Goal: Find specific page/section: Find specific page/section

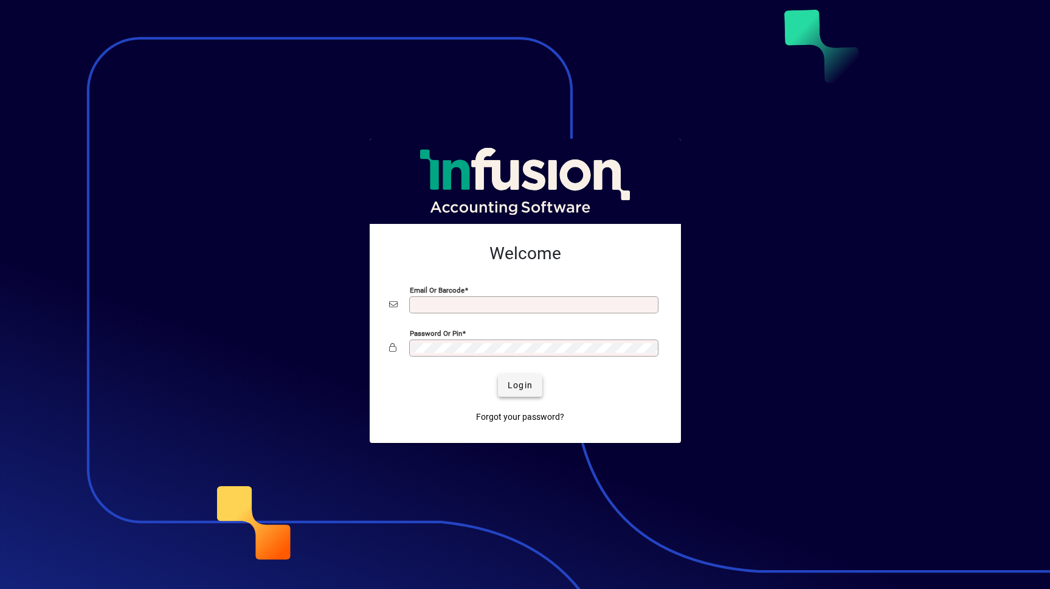
type input "**********"
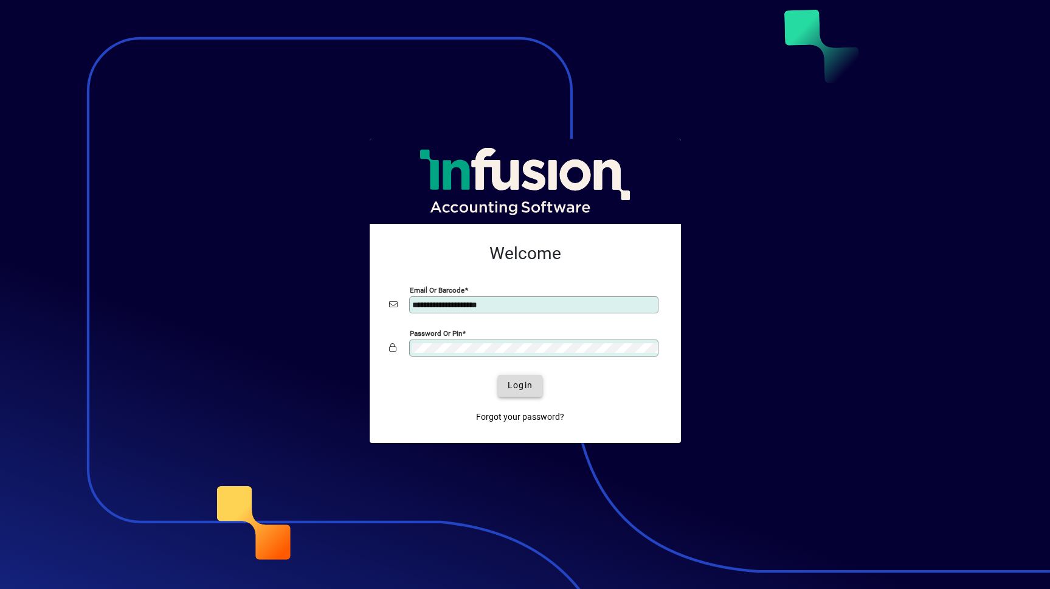
click at [522, 384] on span "Login" at bounding box center [520, 385] width 25 height 13
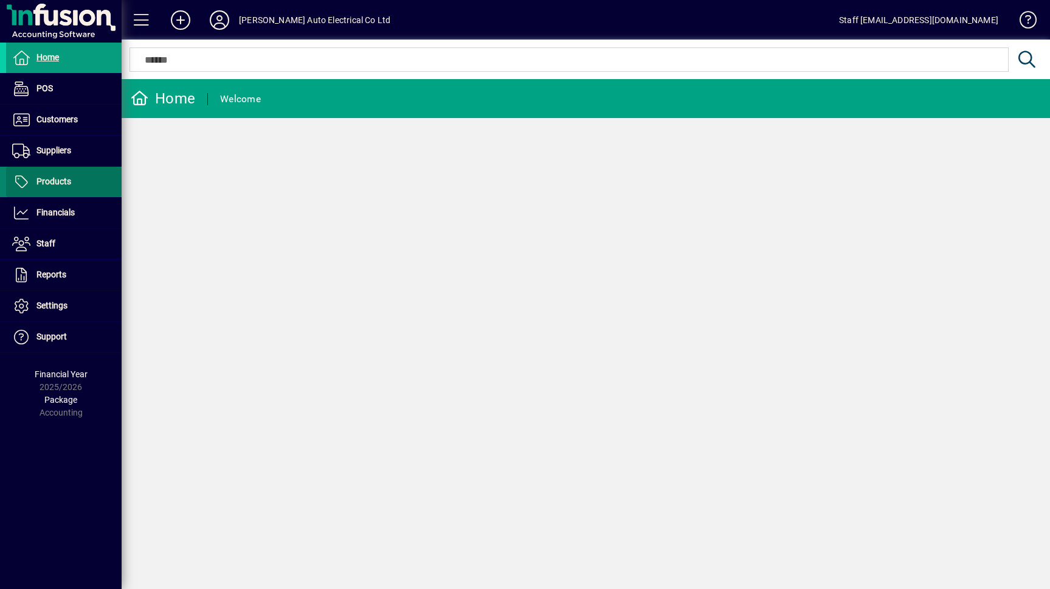
click at [50, 178] on span "Products" at bounding box center [53, 181] width 35 height 10
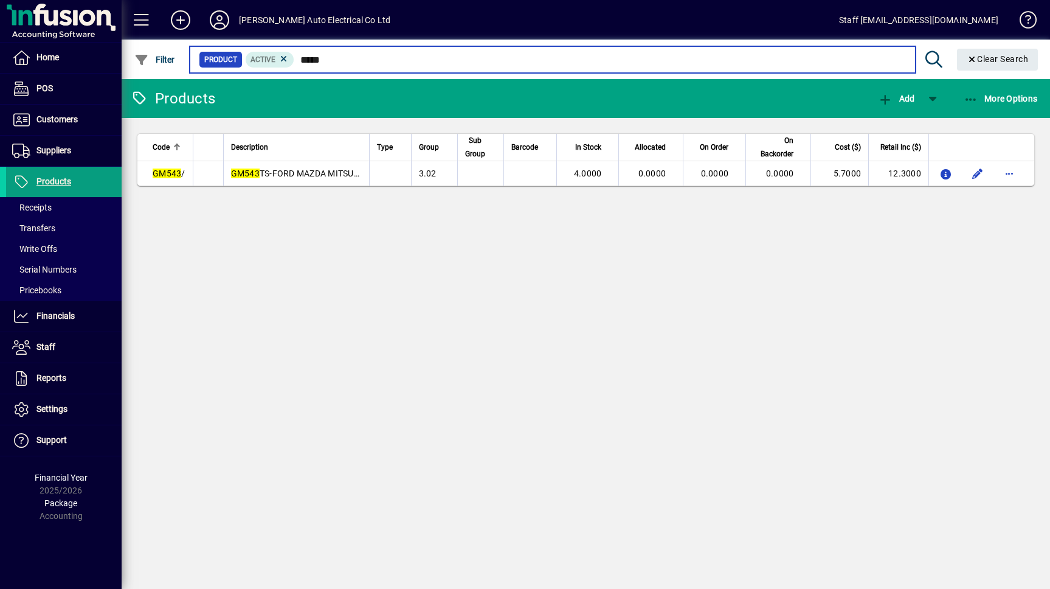
type input "*****"
